Goal: Information Seeking & Learning: Learn about a topic

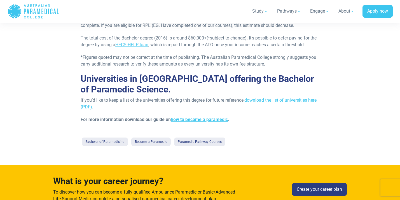
scroll to position [261, 0]
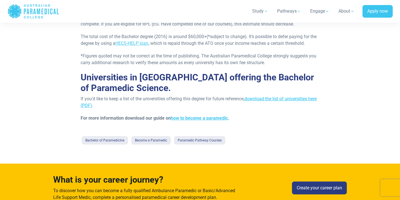
click at [271, 98] on link "download the list of universities here (PDF)" at bounding box center [199, 102] width 236 height 12
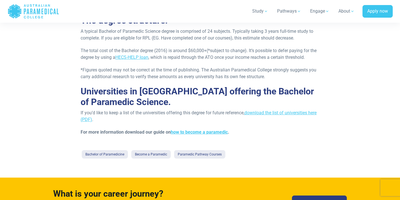
scroll to position [247, 0]
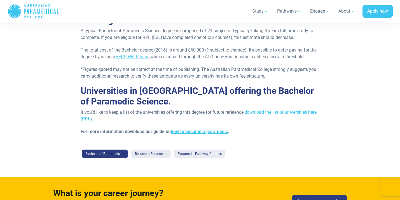
click at [116, 154] on link "Bachelor of Paramedicine" at bounding box center [105, 153] width 46 height 8
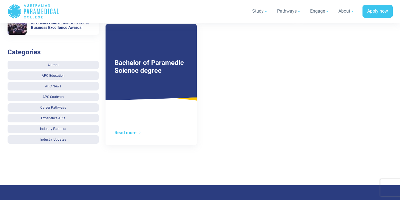
scroll to position [235, 0]
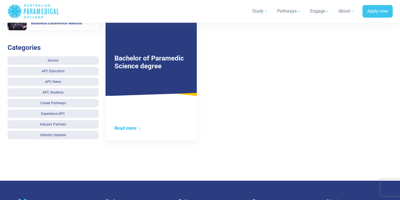
click at [123, 128] on link "Read more" at bounding box center [127, 127] width 27 height 5
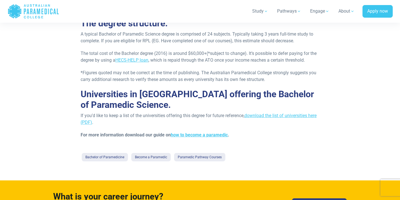
scroll to position [192, 0]
